Goal: Transaction & Acquisition: Subscribe to service/newsletter

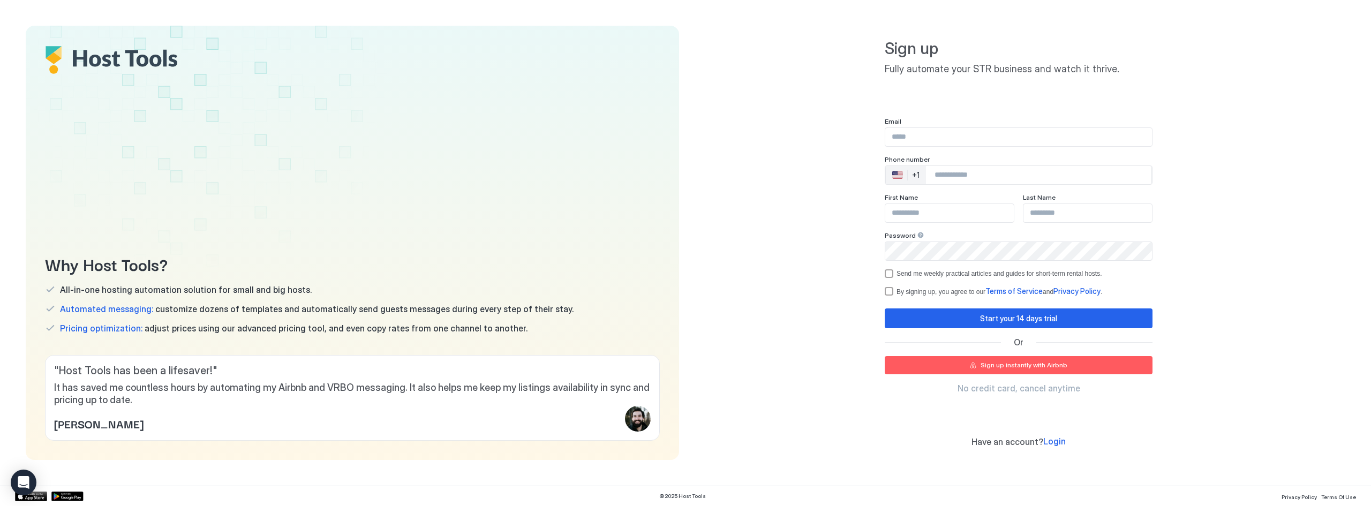
click at [944, 133] on input "Input Field" at bounding box center [1018, 137] width 267 height 18
type input "**********"
type input "*******"
type input "******"
click at [982, 178] on input "Phone Number input" at bounding box center [1038, 174] width 225 height 19
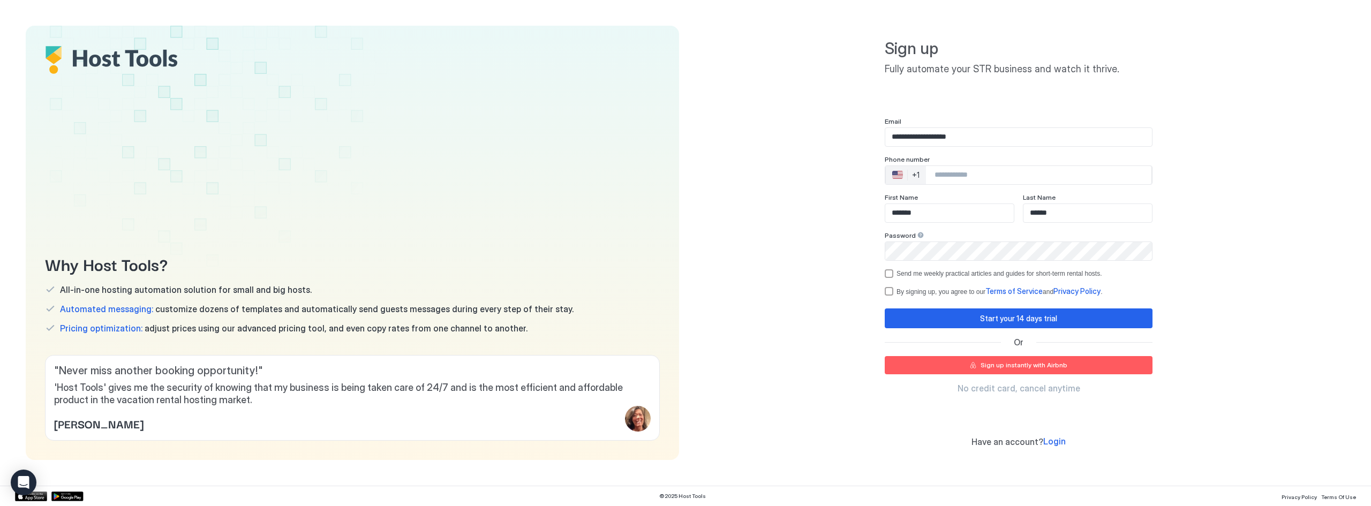
click at [0, 506] on nordpass-autofill-portal at bounding box center [0, 506] width 0 height 0
type input "**********"
click at [887, 273] on div "optOut" at bounding box center [889, 273] width 9 height 9
click at [889, 291] on div "termsPrivacy" at bounding box center [889, 291] width 9 height 9
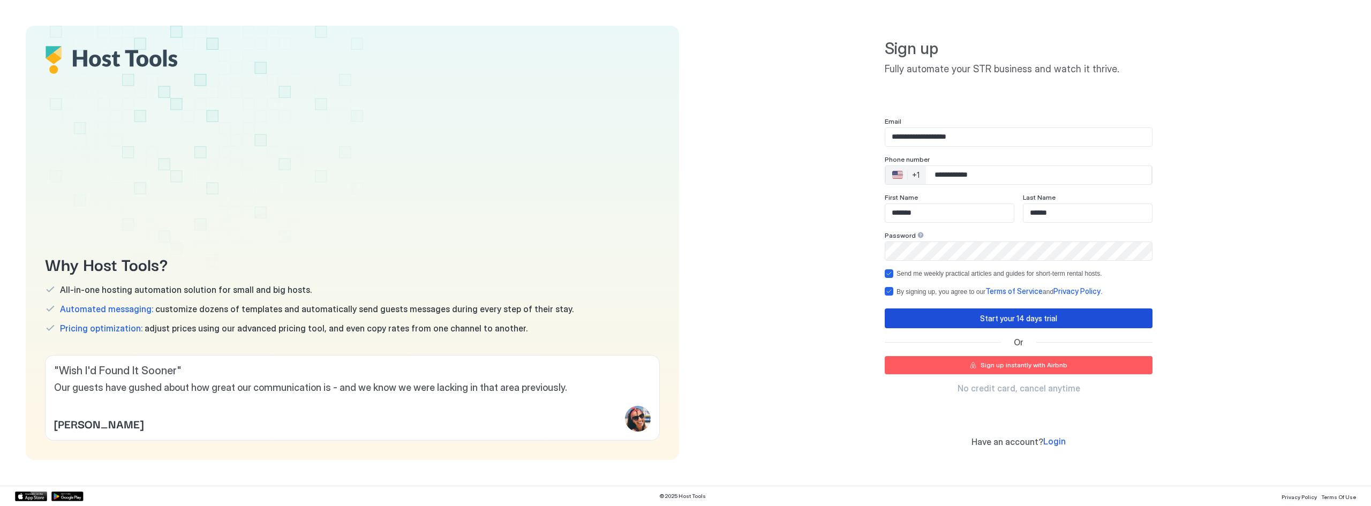
click at [984, 323] on div "Start your 14 days trial" at bounding box center [1018, 318] width 77 height 11
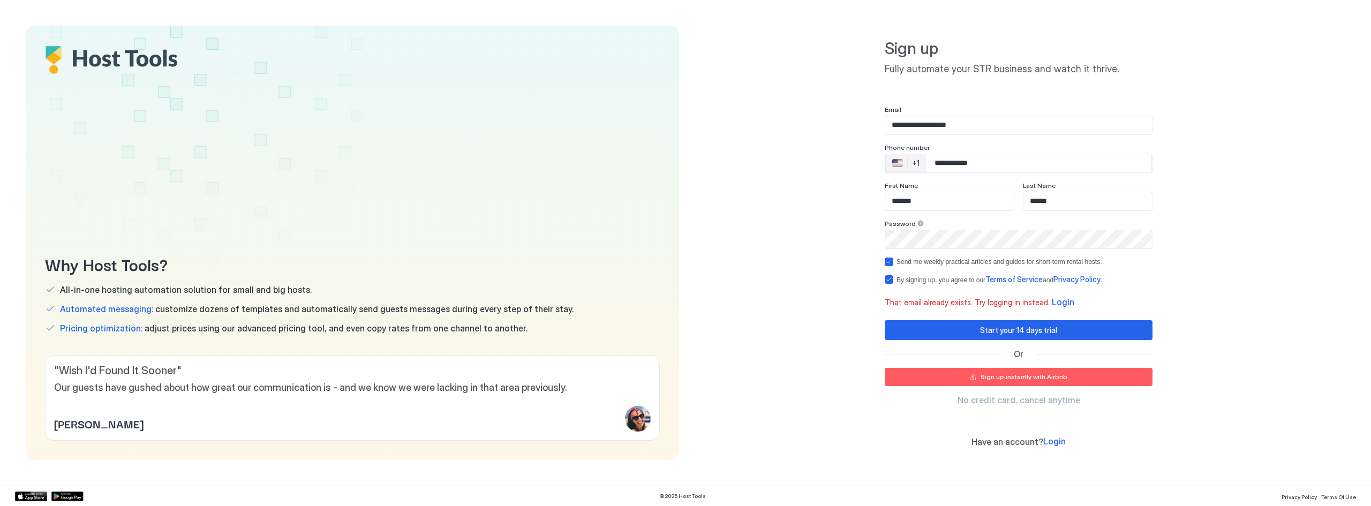
click at [774, 234] on div "**********" at bounding box center [1018, 243] width 653 height 434
click at [1059, 445] on span "Login" at bounding box center [1054, 441] width 22 height 11
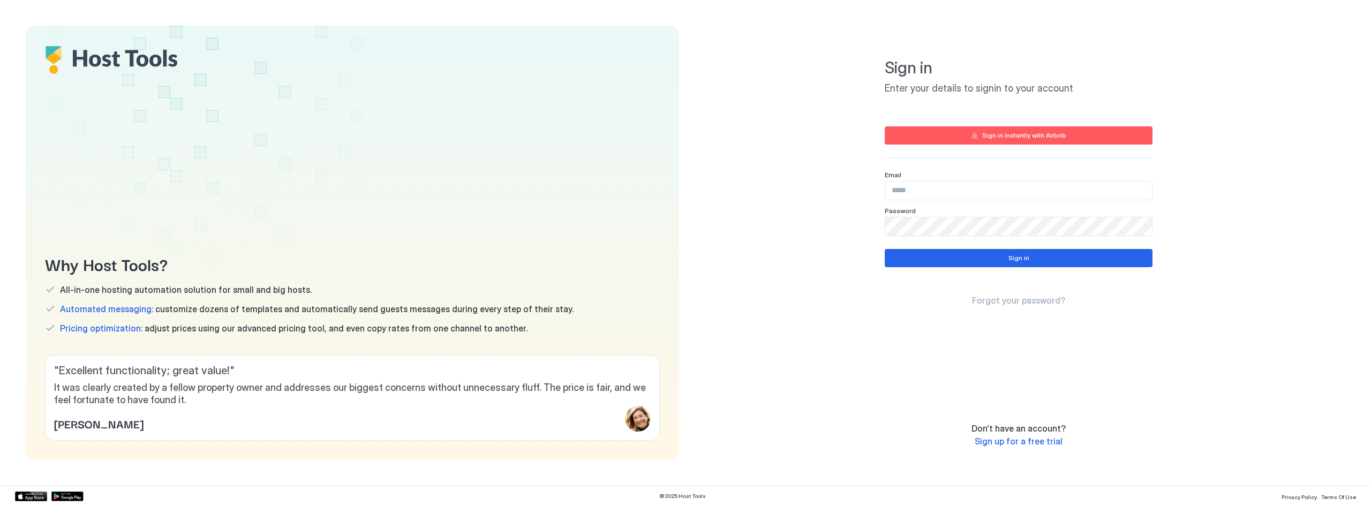
click at [963, 190] on input "Input Field" at bounding box center [1018, 191] width 267 height 18
click at [947, 190] on input "Input Field" at bounding box center [1018, 191] width 267 height 18
click at [1008, 303] on span "Forgot your password?" at bounding box center [1018, 300] width 93 height 11
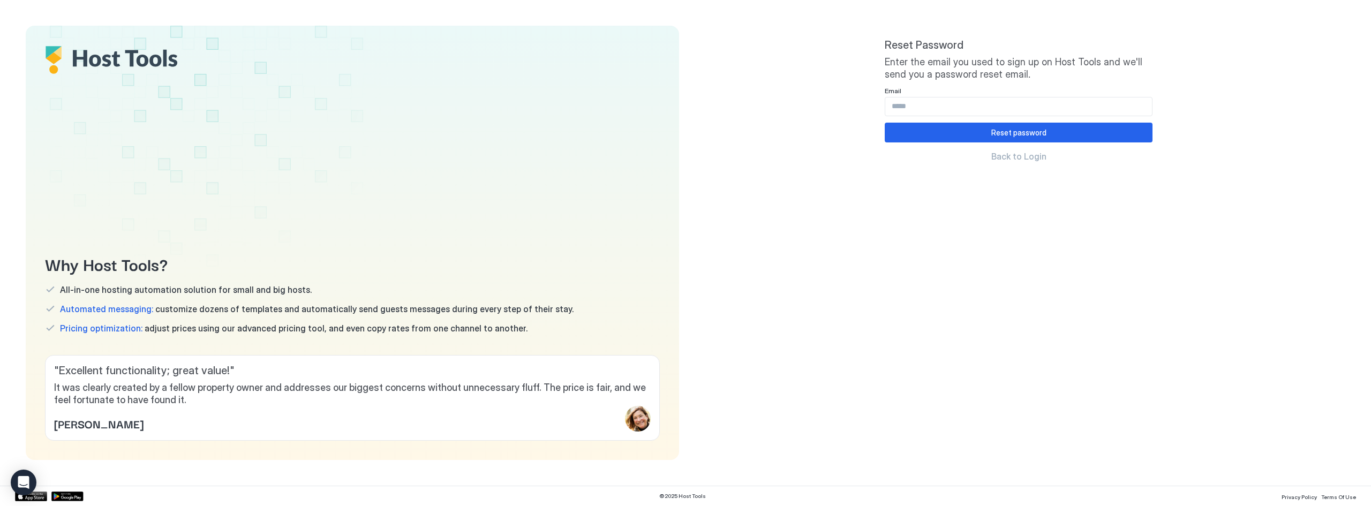
click at [940, 107] on input "Input Field" at bounding box center [1018, 106] width 267 height 18
type input "**********"
click at [955, 134] on button "Reset password" at bounding box center [1019, 133] width 268 height 20
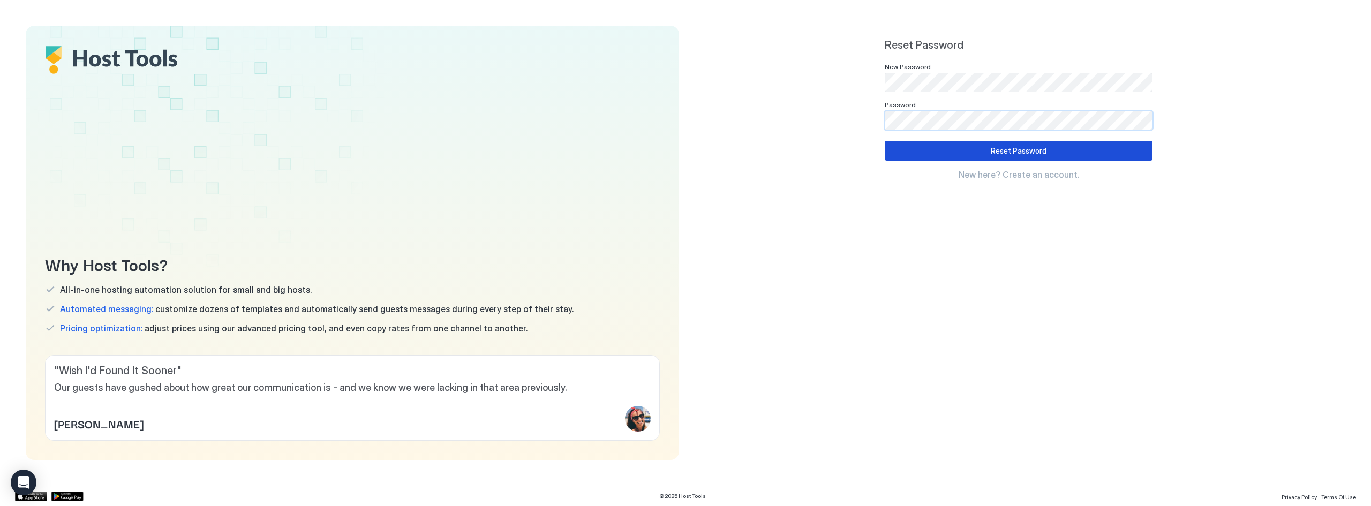
click at [1065, 153] on button "Reset Password" at bounding box center [1019, 151] width 268 height 20
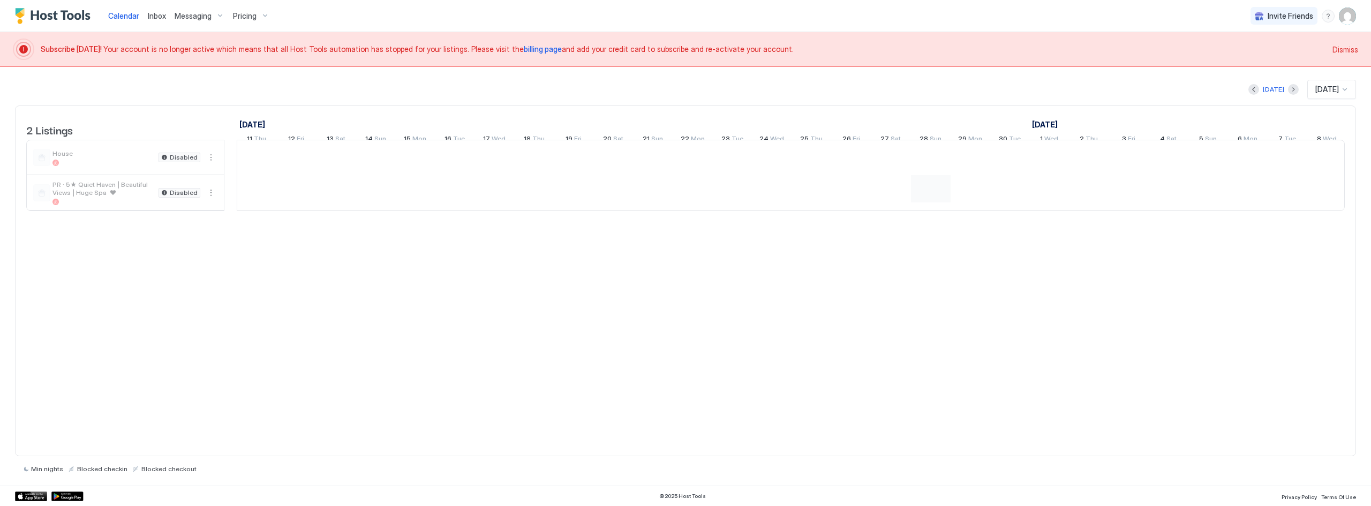
scroll to position [0, 595]
click at [524, 49] on span "billing page" at bounding box center [543, 48] width 38 height 9
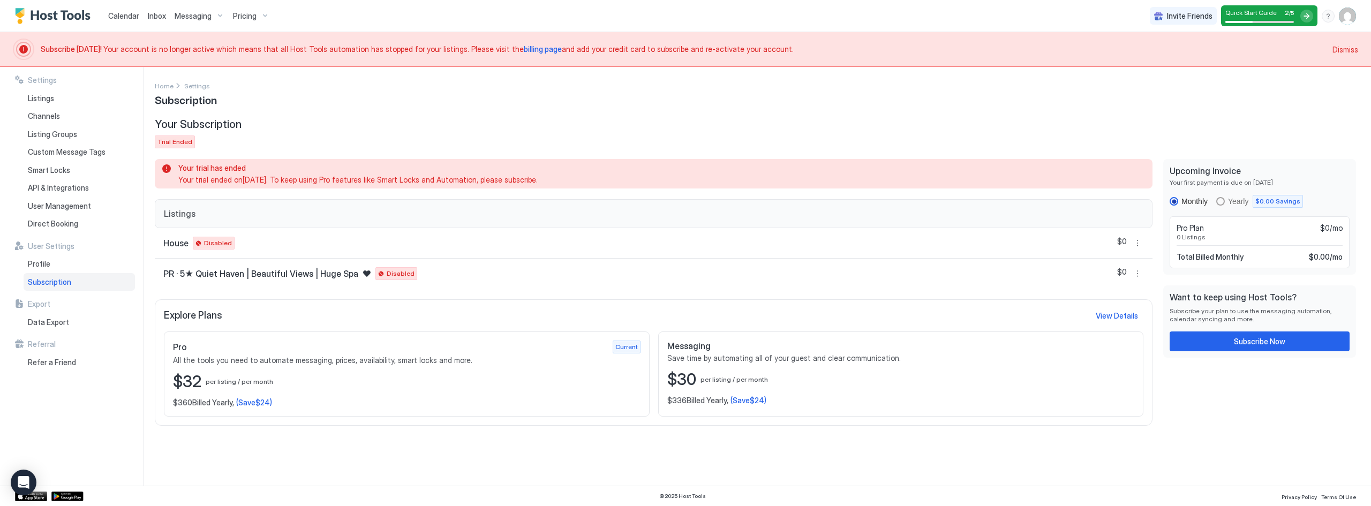
click at [330, 389] on div "$32 per listing / per month" at bounding box center [407, 382] width 468 height 20
click at [1256, 345] on div "Subscribe Now" at bounding box center [1259, 341] width 51 height 11
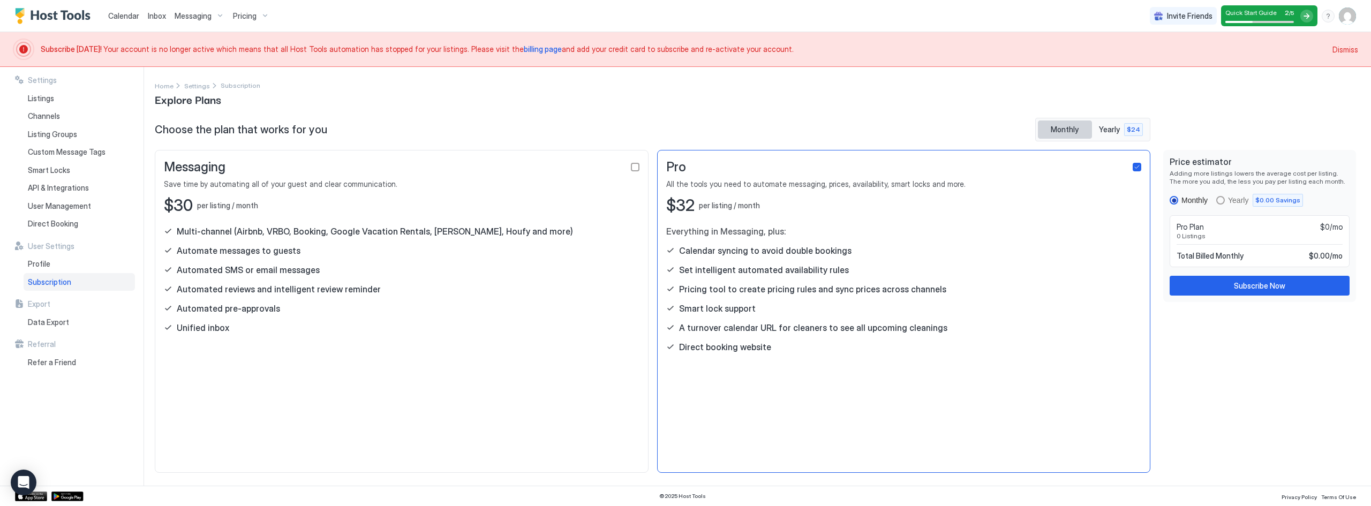
click at [1068, 134] on span "Monthly" at bounding box center [1065, 130] width 28 height 10
click at [1275, 282] on div "Subscribe Now" at bounding box center [1259, 285] width 51 height 11
click at [1044, 290] on div "Pricing tool to create pricing rules and sync prices across channels" at bounding box center [904, 289] width 476 height 11
click at [633, 164] on div "checkbox" at bounding box center [635, 167] width 9 height 9
click at [1135, 167] on div "checkbox" at bounding box center [1137, 167] width 9 height 9
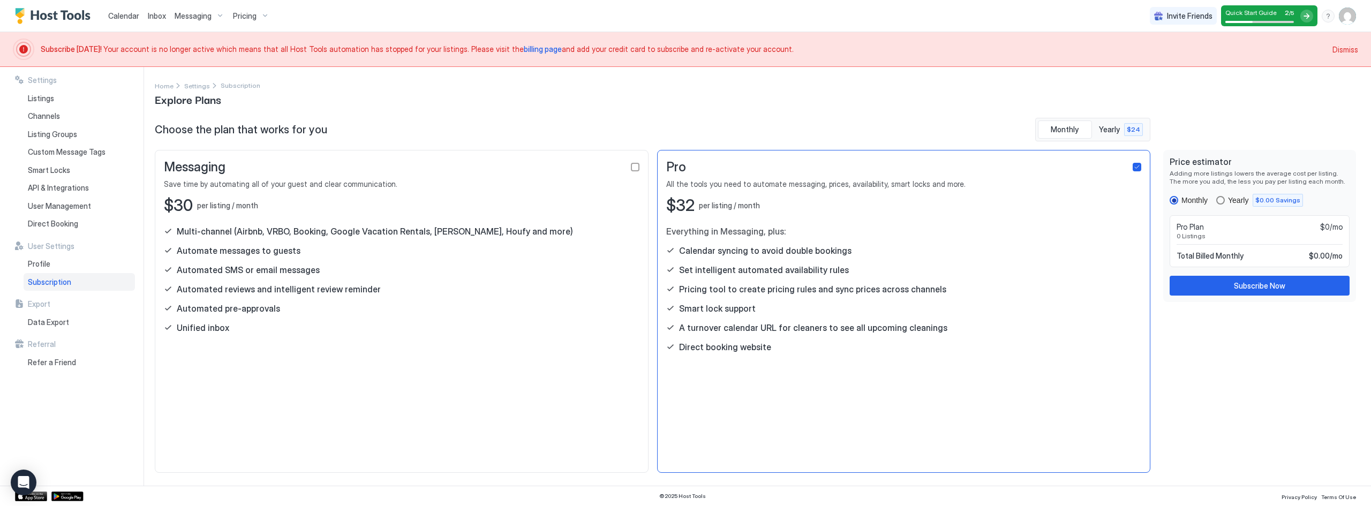
click at [1225, 200] on div "yearly" at bounding box center [1220, 200] width 9 height 9
click at [1179, 204] on div "Monthly" at bounding box center [1189, 200] width 38 height 9
click at [1113, 138] on button "Yearly $24" at bounding box center [1121, 130] width 54 height 18
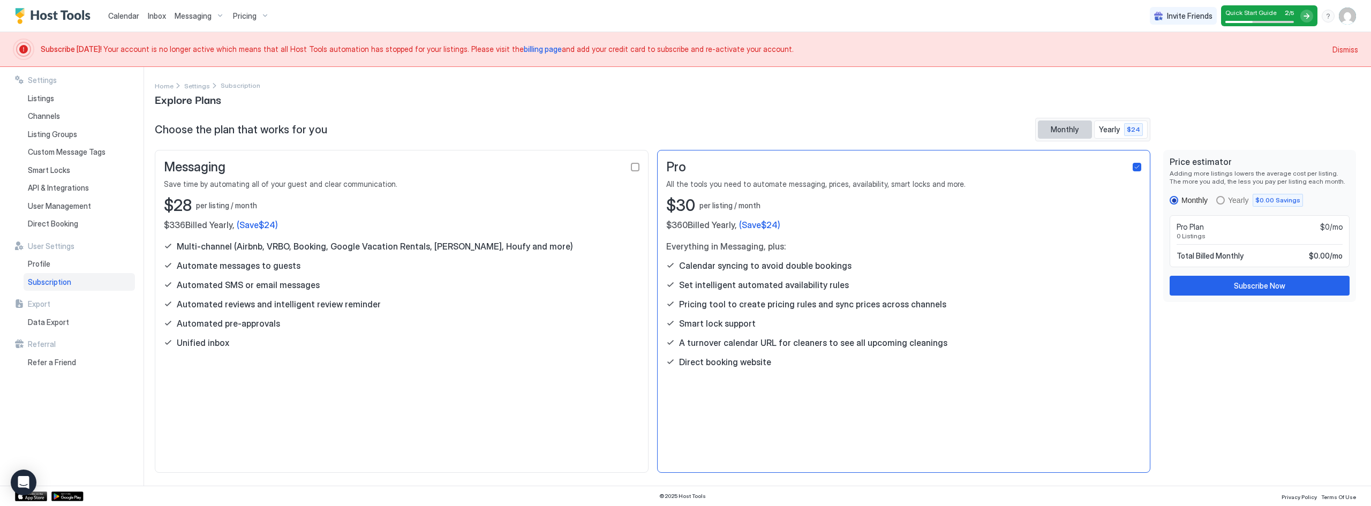
click at [1072, 133] on span "Monthly" at bounding box center [1065, 130] width 28 height 10
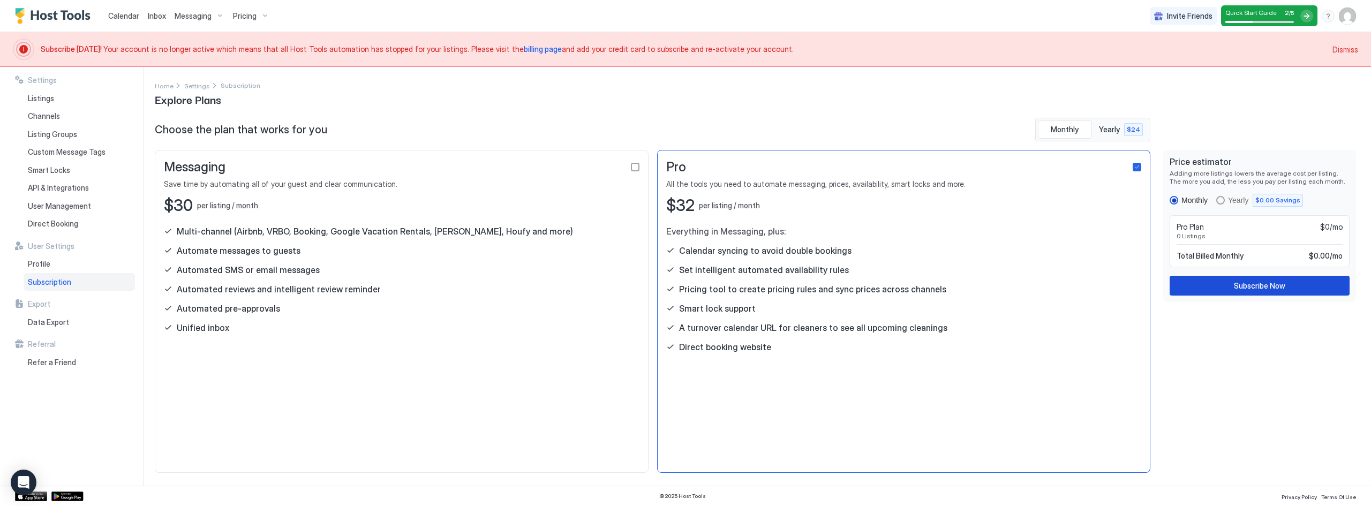
click at [1256, 285] on div "Subscribe Now" at bounding box center [1259, 285] width 51 height 11
click at [1304, 13] on div at bounding box center [1306, 16] width 13 height 13
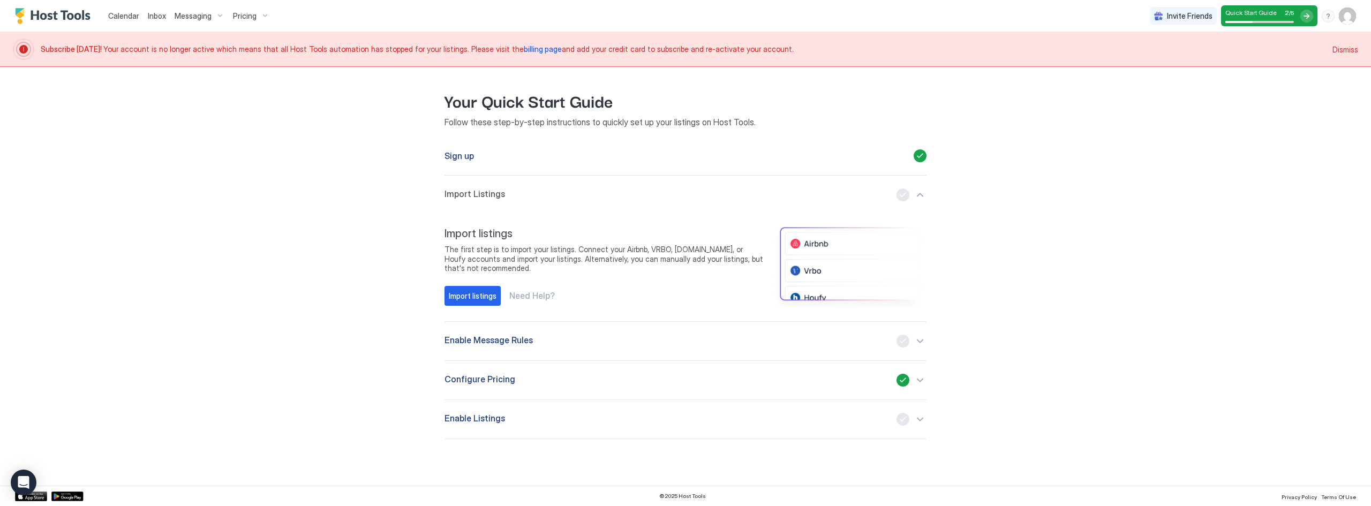
click at [1302, 14] on div at bounding box center [1306, 16] width 13 height 13
click at [1310, 14] on div at bounding box center [1306, 16] width 13 height 13
